Goal: Check status: Check status

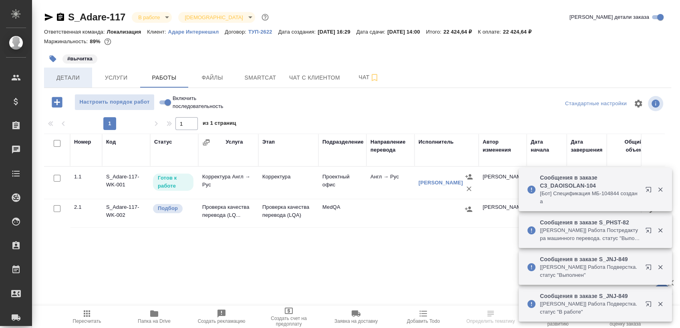
click at [69, 79] on span "Детали" at bounding box center [68, 78] width 38 height 10
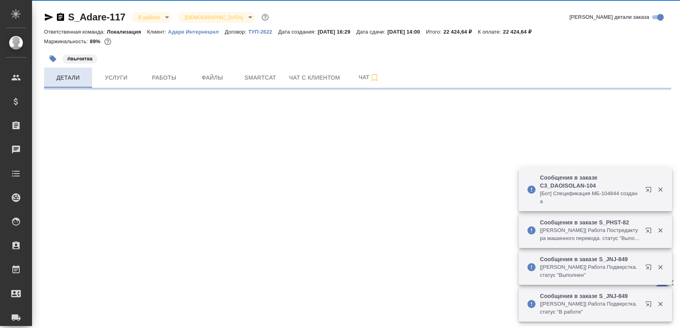
select select "RU"
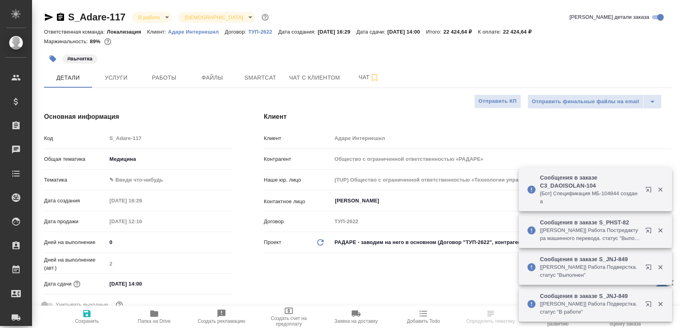
type textarea "x"
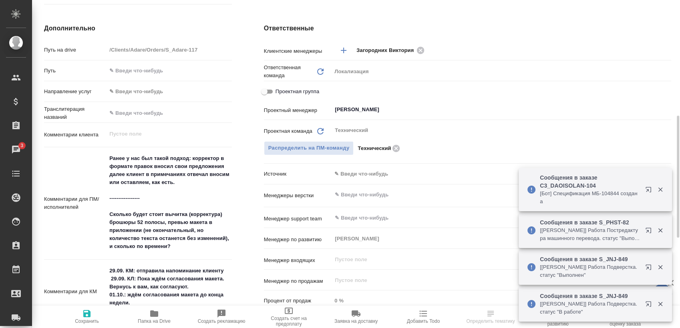
scroll to position [400, 0]
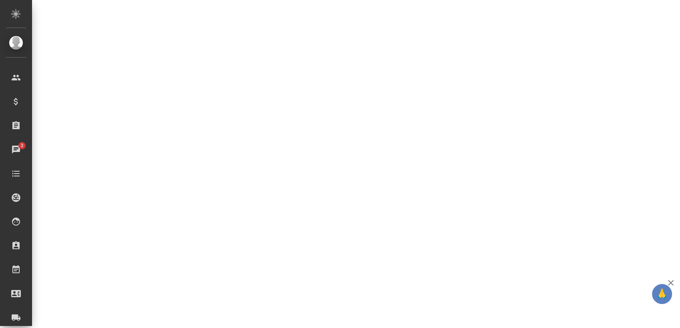
select select "RU"
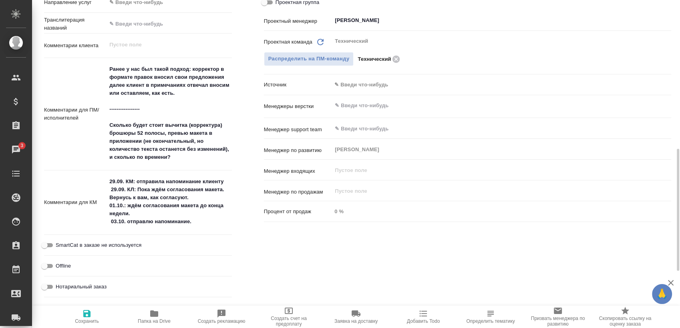
type textarea "x"
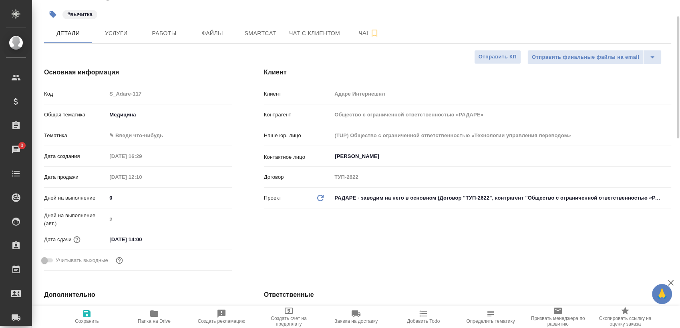
scroll to position [0, 0]
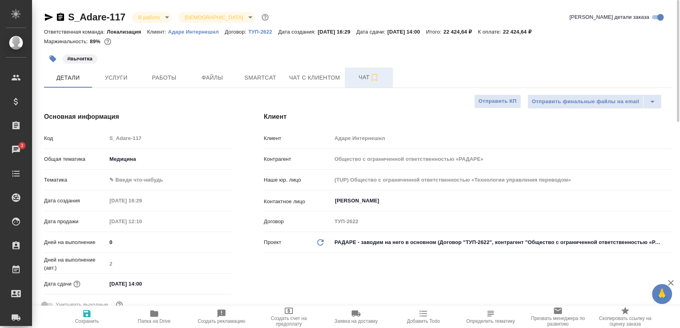
click at [351, 78] on span "Чат" at bounding box center [368, 77] width 38 height 10
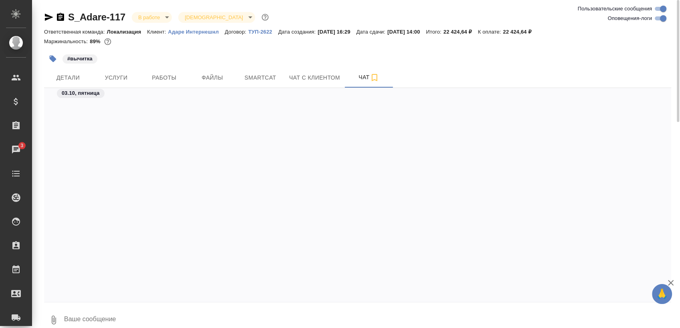
scroll to position [913, 0]
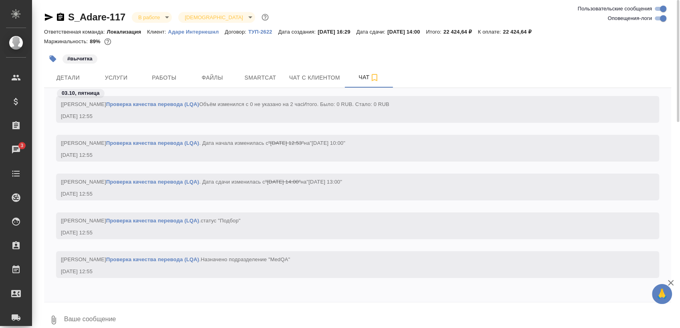
click at [658, 17] on input "Оповещения-логи" at bounding box center [662, 19] width 29 height 10
checkbox input "false"
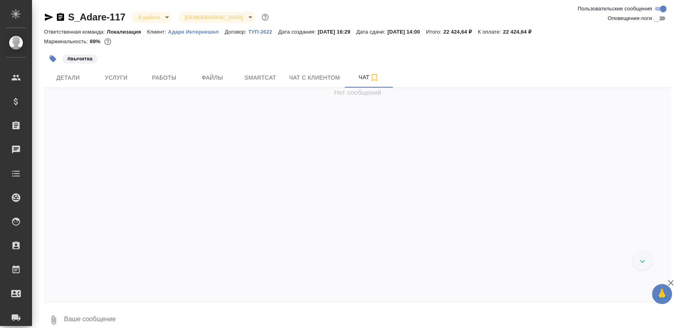
click at [201, 34] on p "Адаре Интернешнл" at bounding box center [196, 32] width 57 height 6
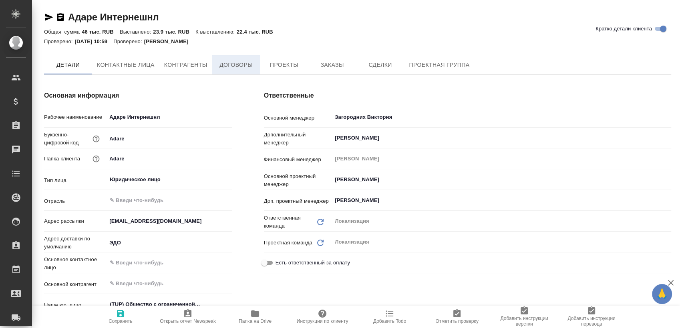
type textarea "x"
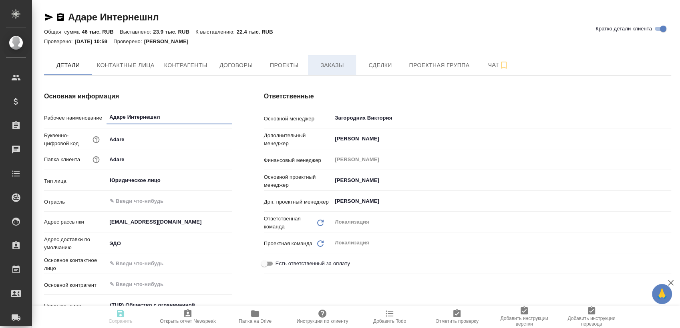
type textarea "x"
click at [341, 69] on span "Заказы" at bounding box center [332, 65] width 38 height 10
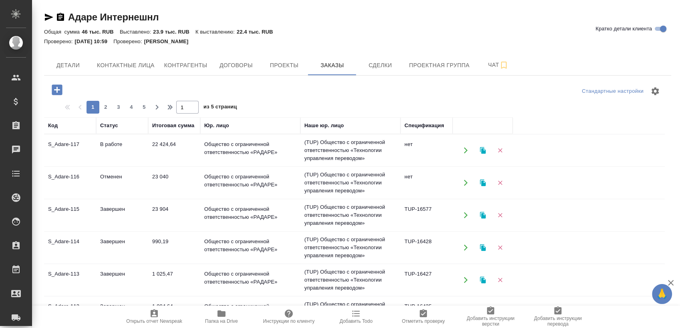
click at [64, 219] on td "S_Adare-115" at bounding box center [70, 215] width 52 height 28
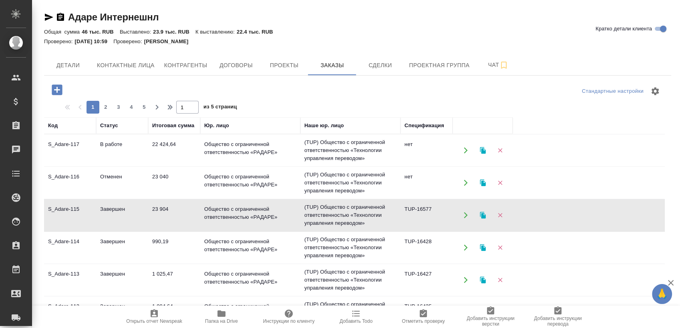
click at [64, 219] on td "S_Adare-115" at bounding box center [70, 215] width 52 height 28
click at [65, 242] on td "S_Adare-114" at bounding box center [70, 248] width 52 height 28
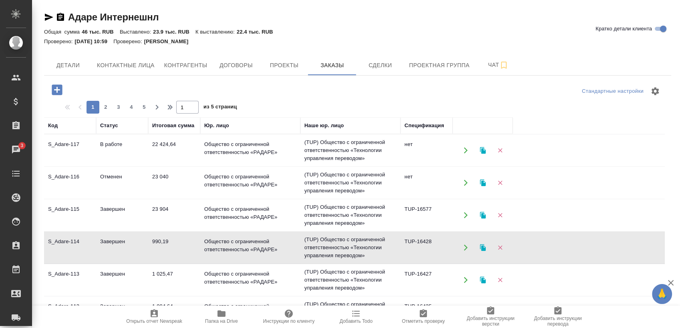
click at [65, 242] on td "S_Adare-114" at bounding box center [70, 248] width 52 height 28
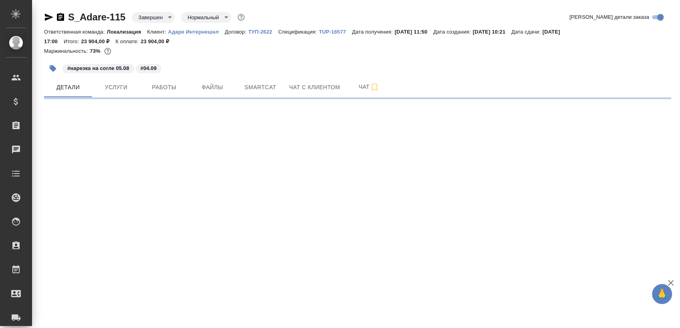
select select "RU"
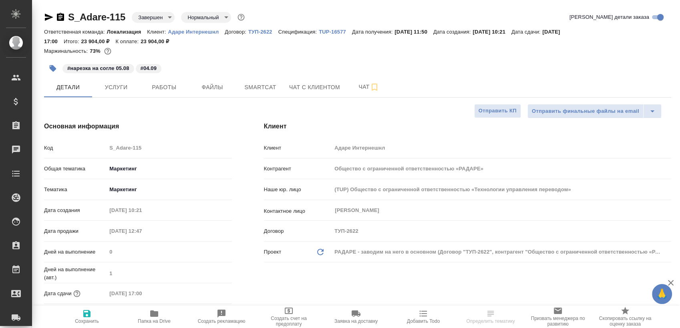
type textarea "x"
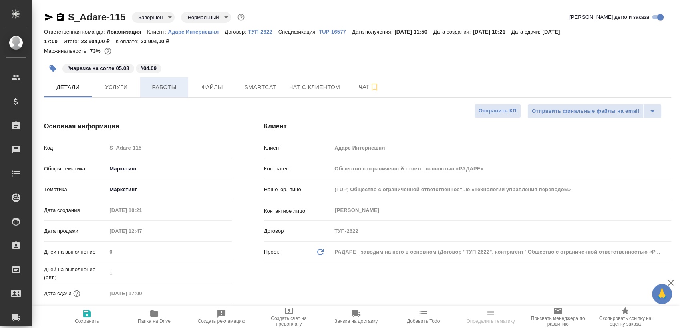
type textarea "x"
click at [165, 84] on span "Работы" at bounding box center [164, 87] width 38 height 10
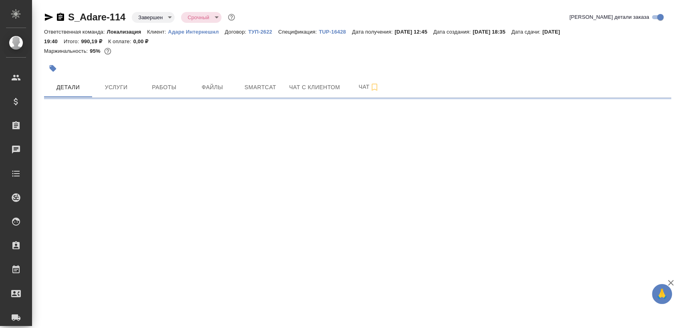
select select "RU"
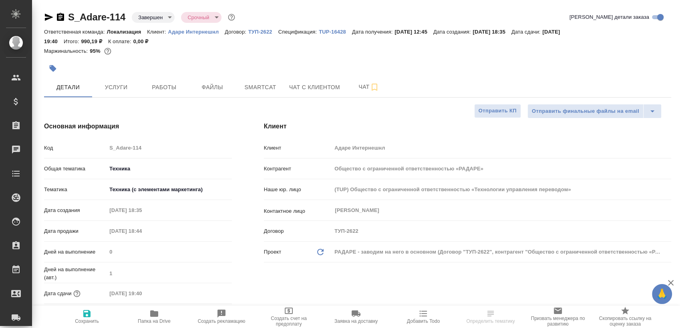
type textarea "x"
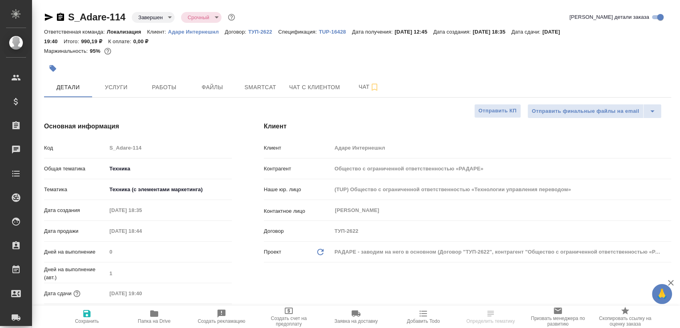
type textarea "x"
click at [167, 88] on span "Работы" at bounding box center [164, 87] width 38 height 10
